Goal: Information Seeking & Learning: Learn about a topic

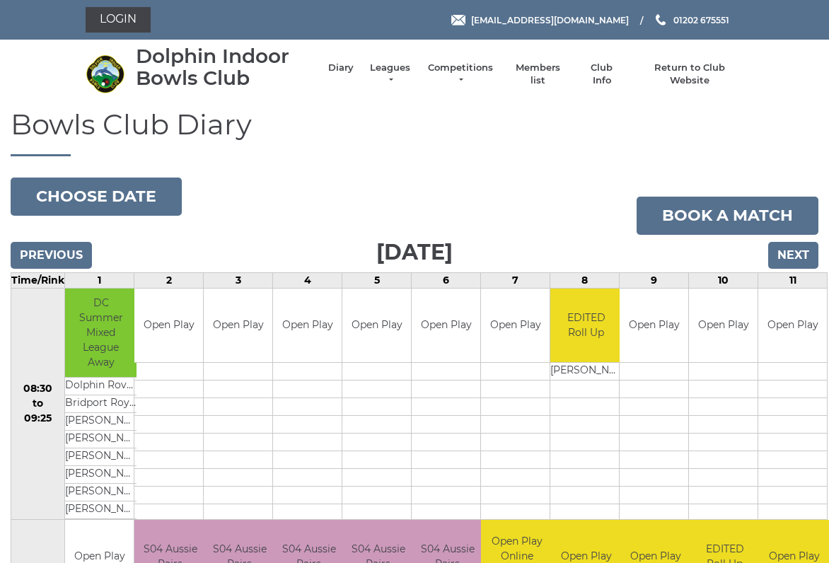
click at [796, 257] on input "Next" at bounding box center [793, 255] width 50 height 27
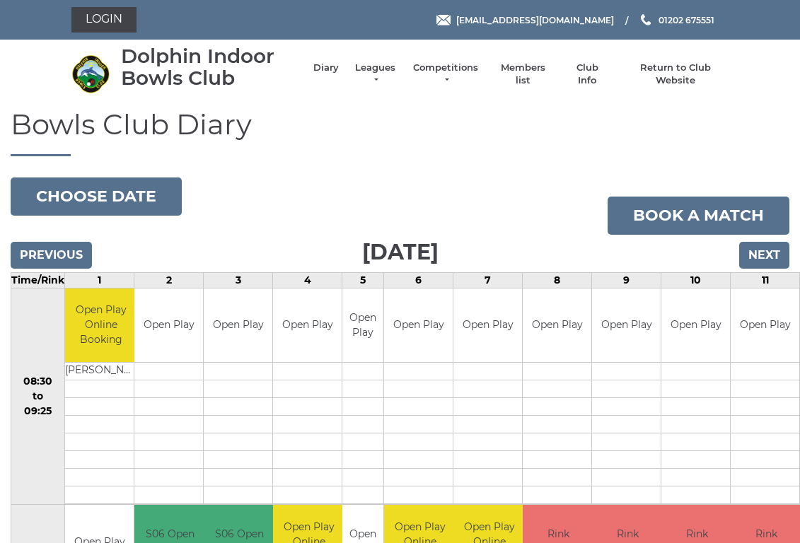
click at [377, 72] on link "Leagues" at bounding box center [375, 74] width 45 height 25
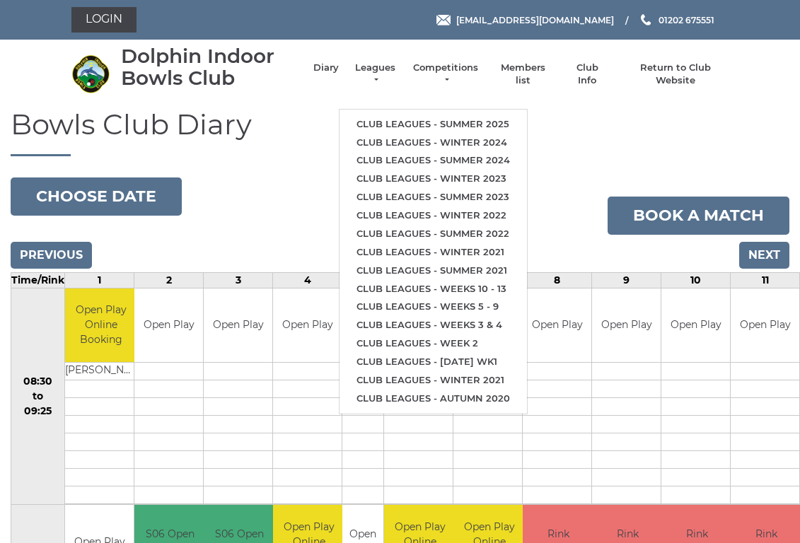
click at [463, 127] on link "Club leagues - Summer 2025" at bounding box center [432, 124] width 187 height 18
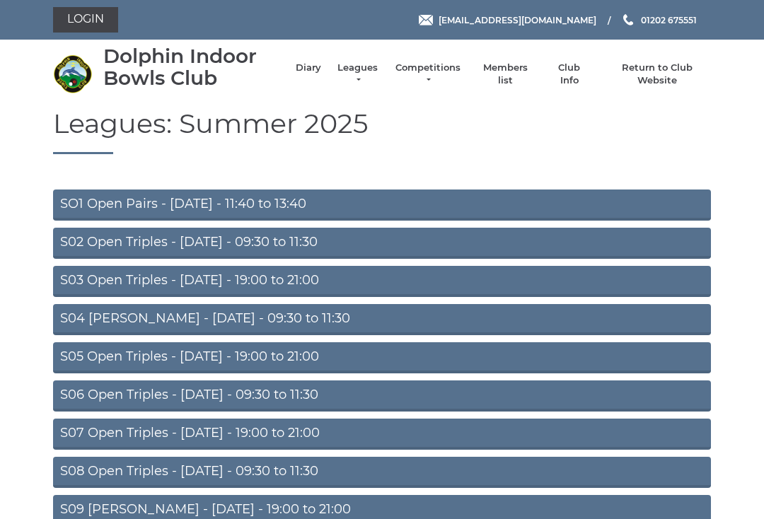
click at [304, 322] on link "S04 Aussie Pairs - Wednesday - 09:30 to 11:30" at bounding box center [382, 319] width 658 height 31
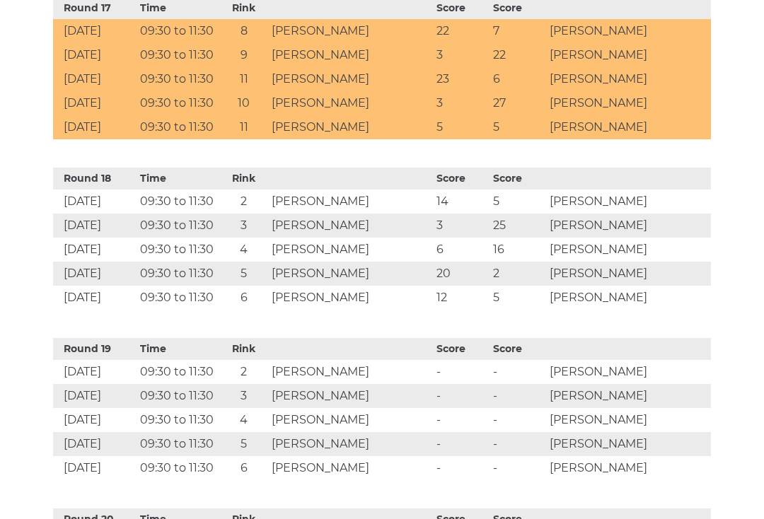
scroll to position [3417, 0]
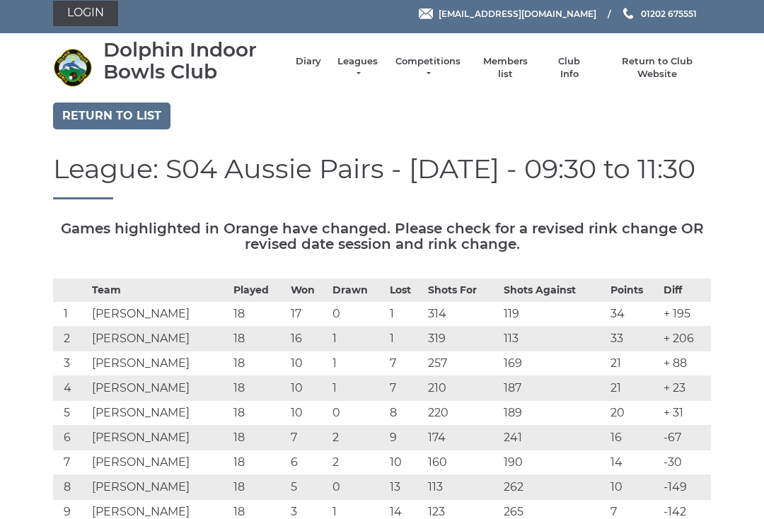
scroll to position [8, 0]
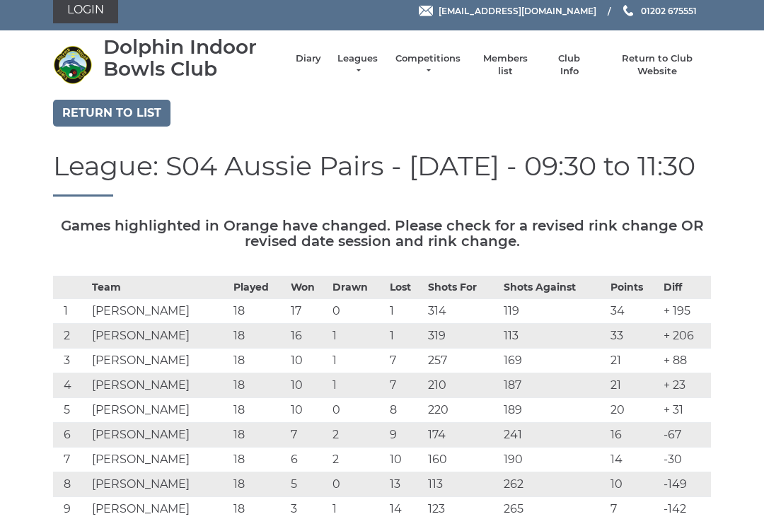
click at [159, 117] on link "Return to list" at bounding box center [111, 113] width 117 height 27
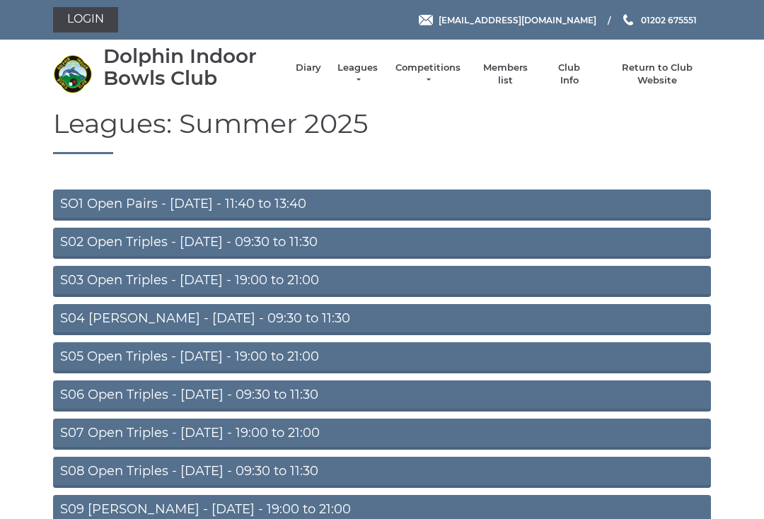
click at [272, 247] on link "S02 Open Triples - [DATE] - 09:30 to 11:30" at bounding box center [382, 243] width 658 height 31
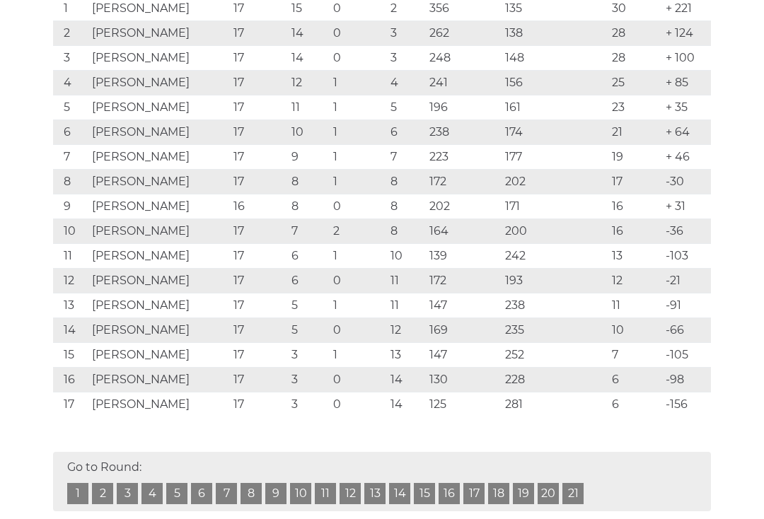
scroll to position [311, 0]
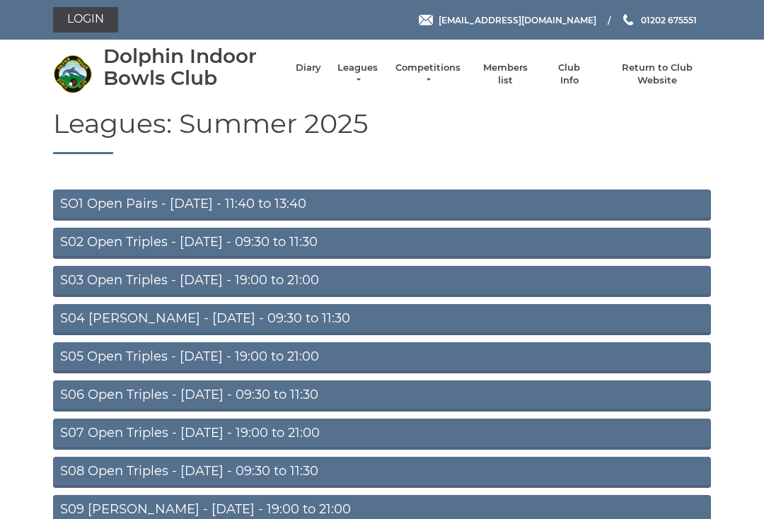
click at [306, 72] on link "Diary" at bounding box center [308, 68] width 25 height 13
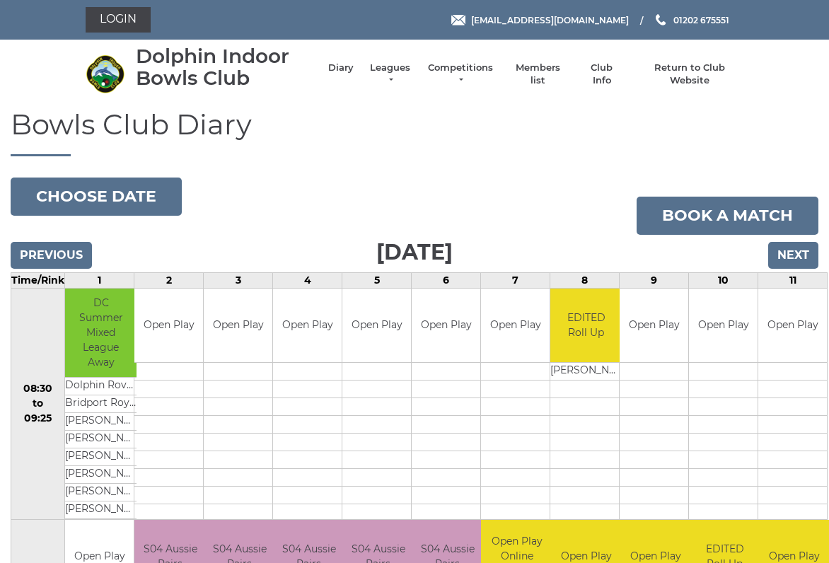
click at [799, 257] on input "Next" at bounding box center [793, 255] width 50 height 27
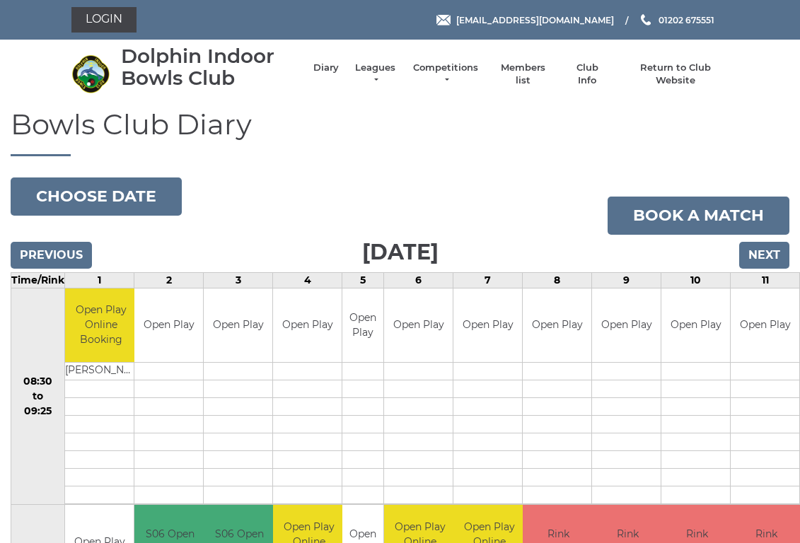
click at [769, 257] on input "Next" at bounding box center [764, 255] width 50 height 27
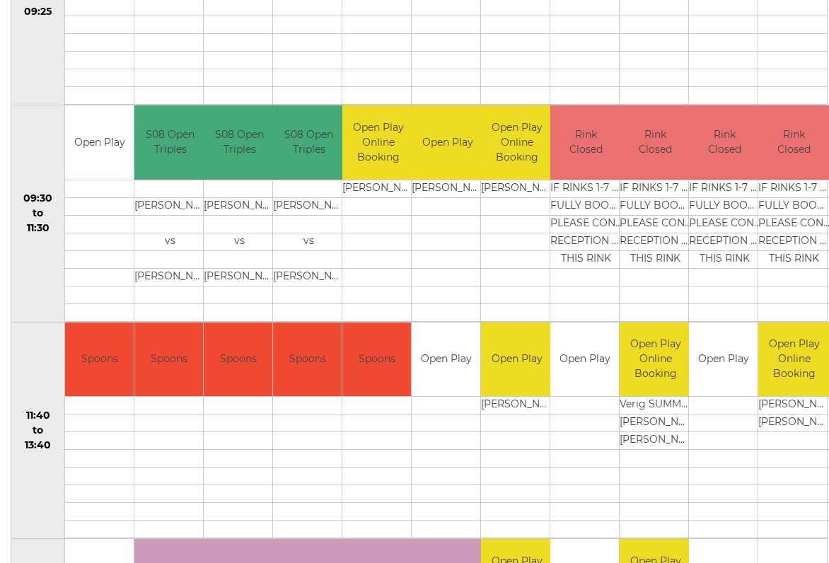
scroll to position [398, 0]
